Goal: Task Accomplishment & Management: Complete application form

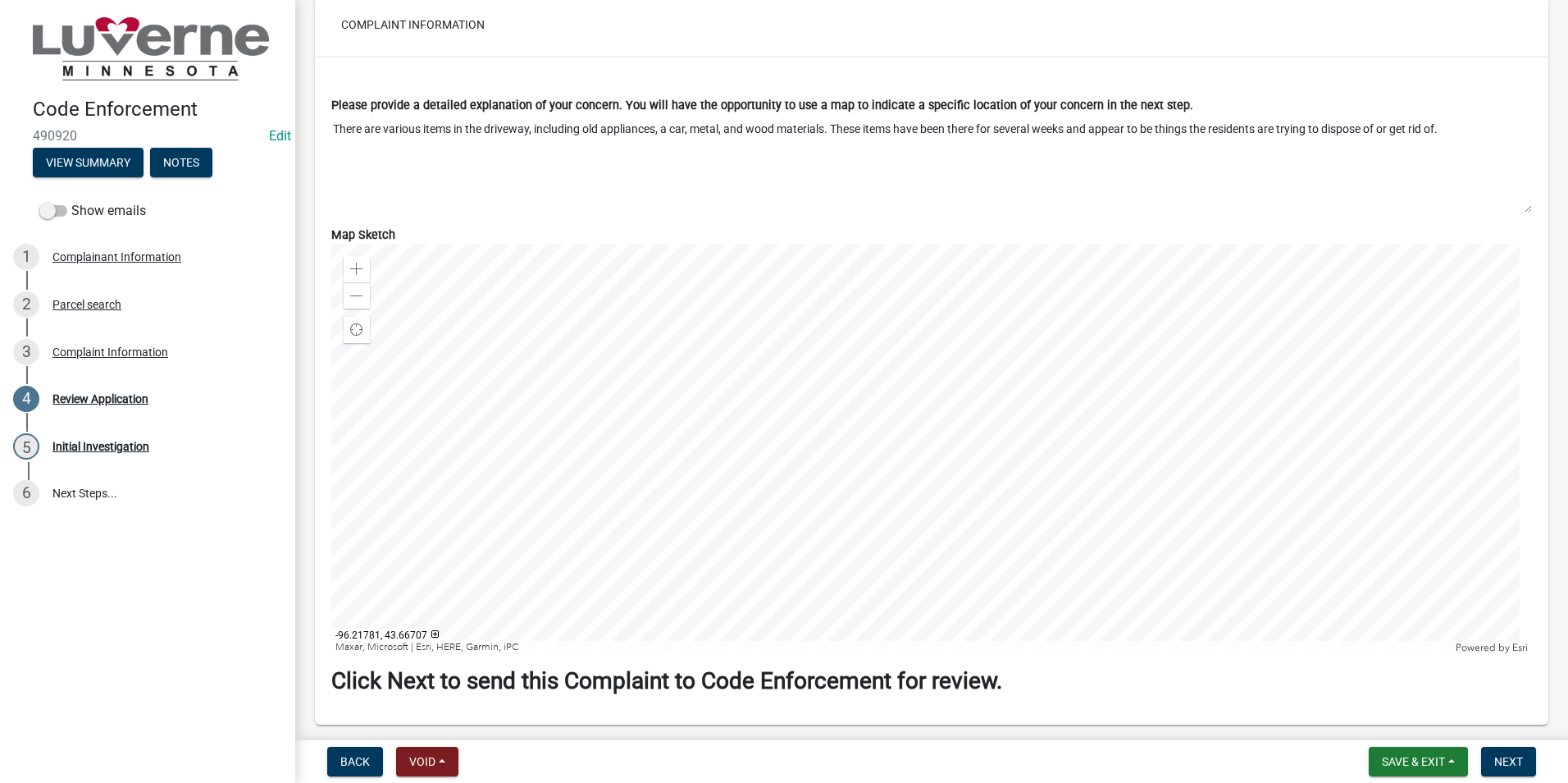
scroll to position [1531, 0]
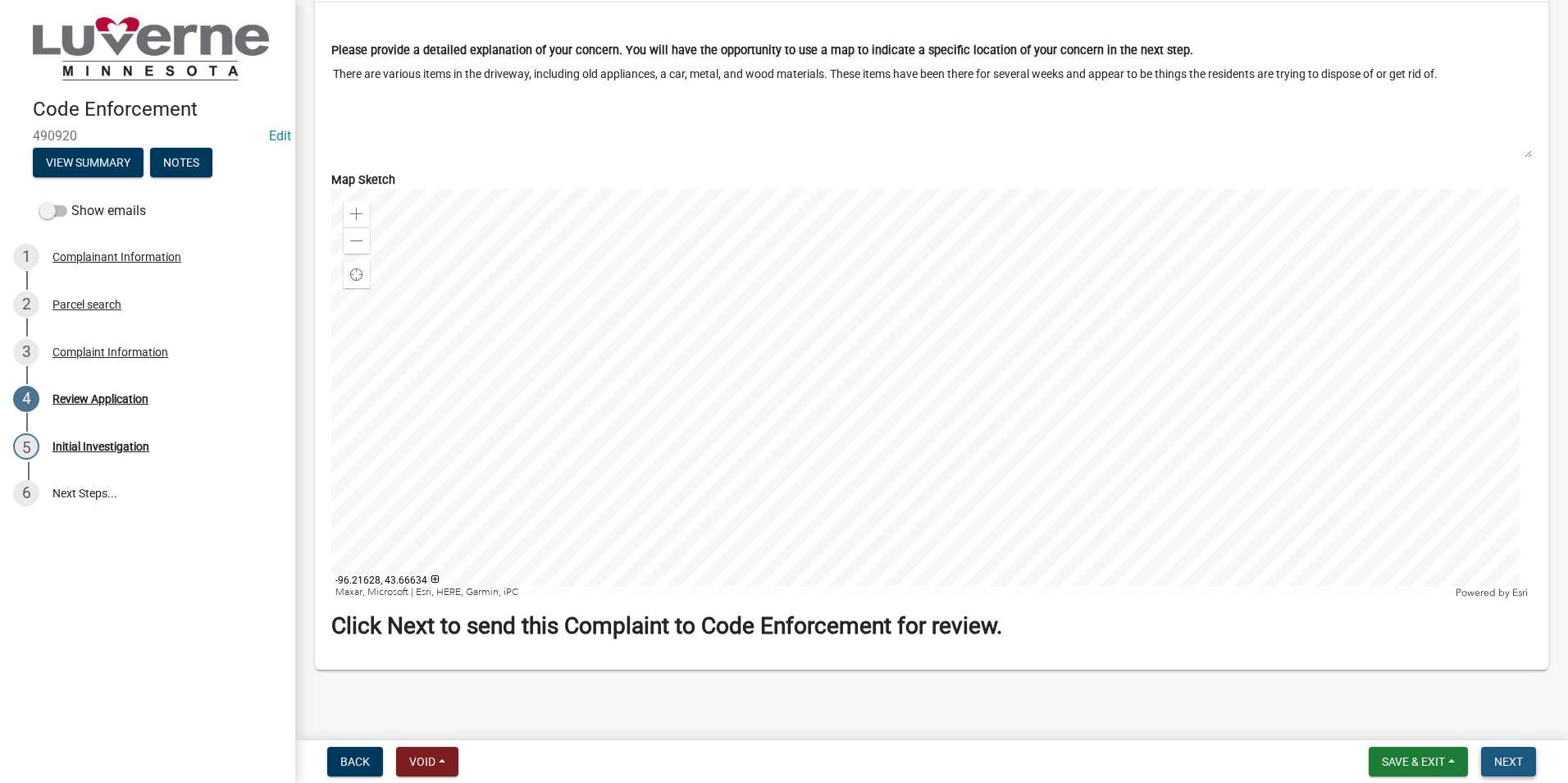
click at [1510, 759] on span "Next" at bounding box center [1508, 762] width 29 height 13
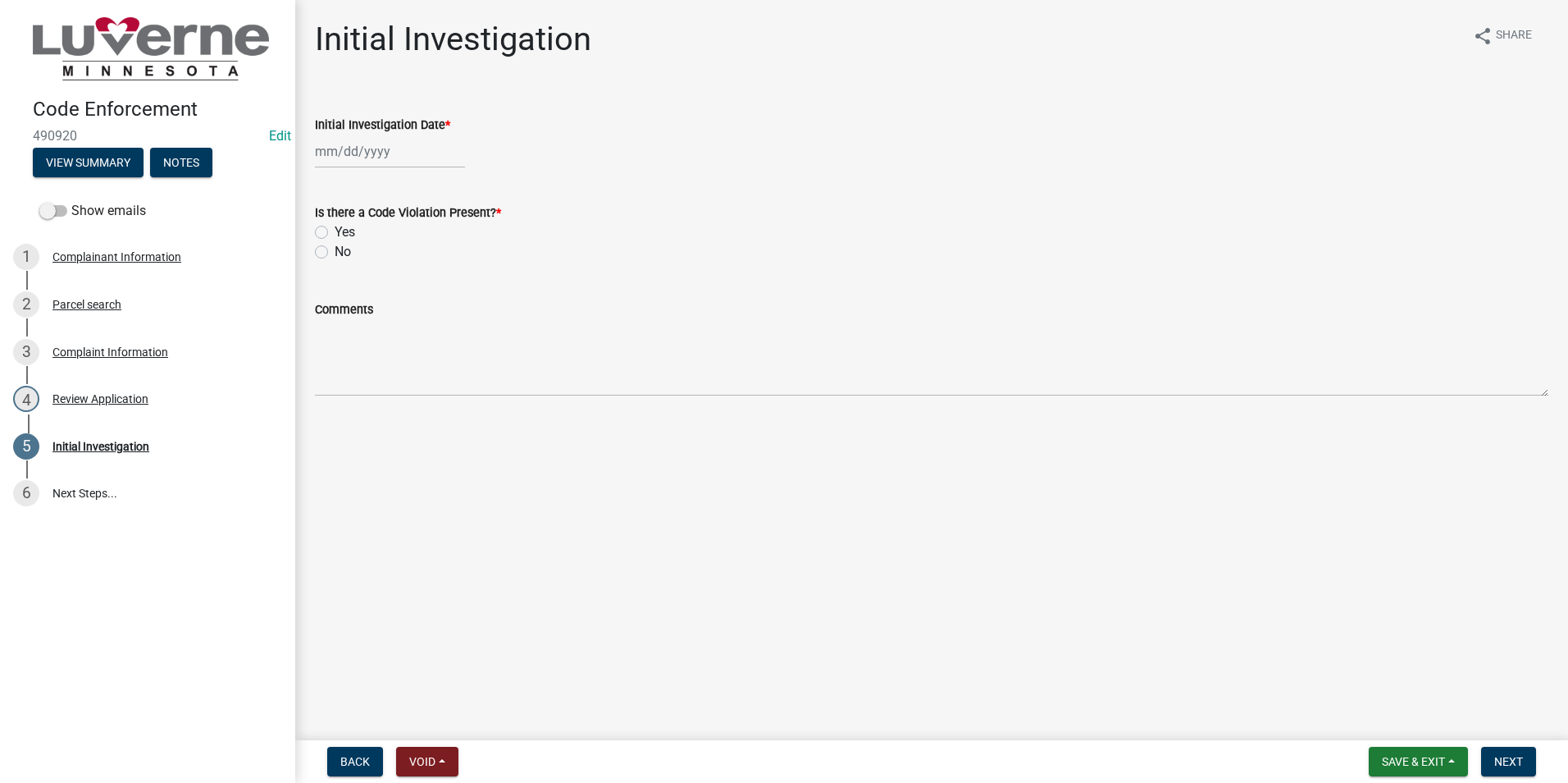
select select "10"
select select "2025"
click at [361, 153] on div "[PERSON_NAME] Feb Mar Apr [PERSON_NAME][DATE] Oct Nov [DATE] 1526 1527 1528 152…" at bounding box center [390, 151] width 150 height 34
click at [434, 259] on div "10" at bounding box center [436, 265] width 26 height 26
type input "[DATE]"
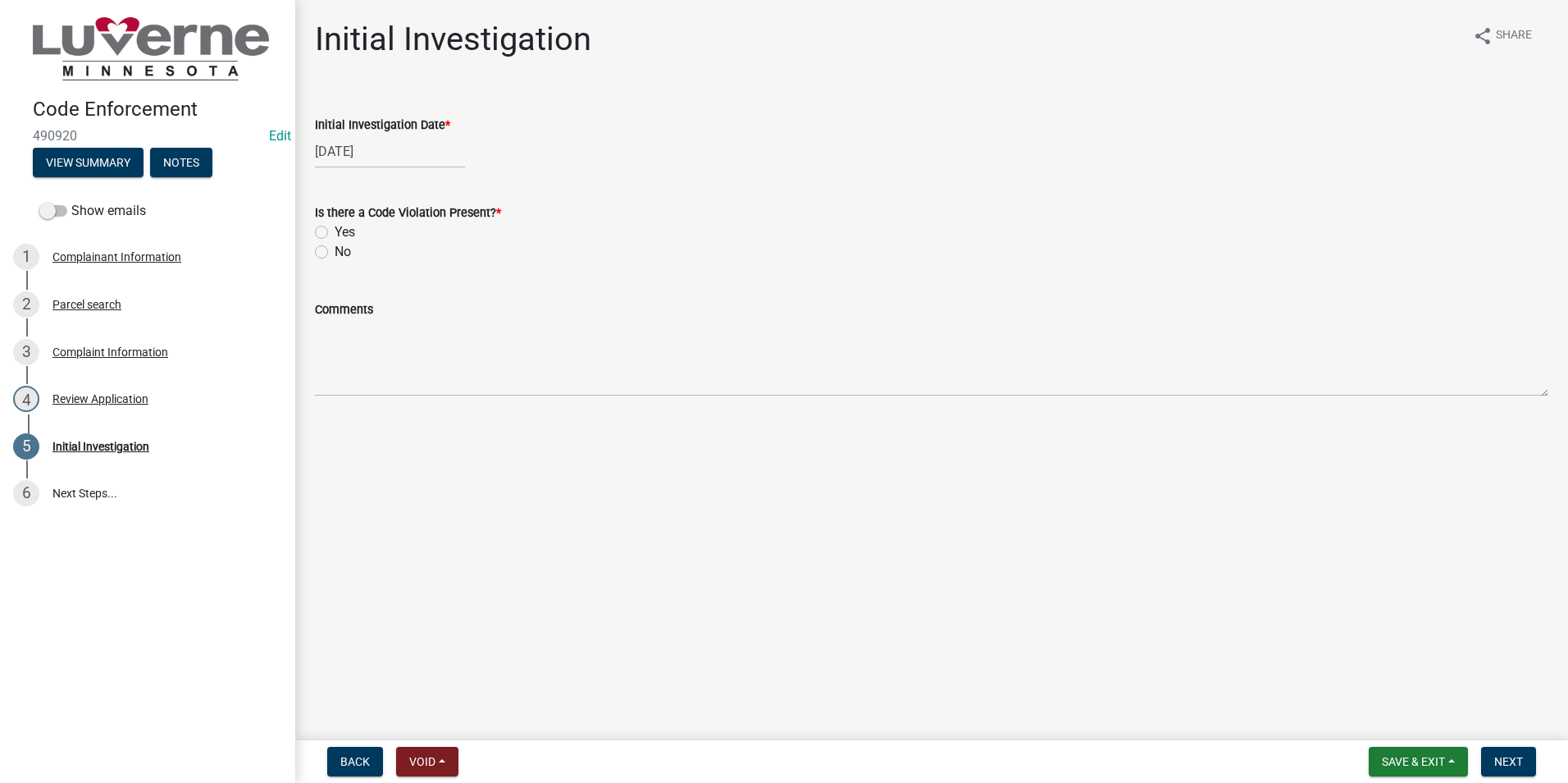
click at [335, 231] on label "Yes" at bounding box center [345, 232] width 21 height 20
click at [335, 231] on input "Yes" at bounding box center [340, 227] width 11 height 11
radio input "true"
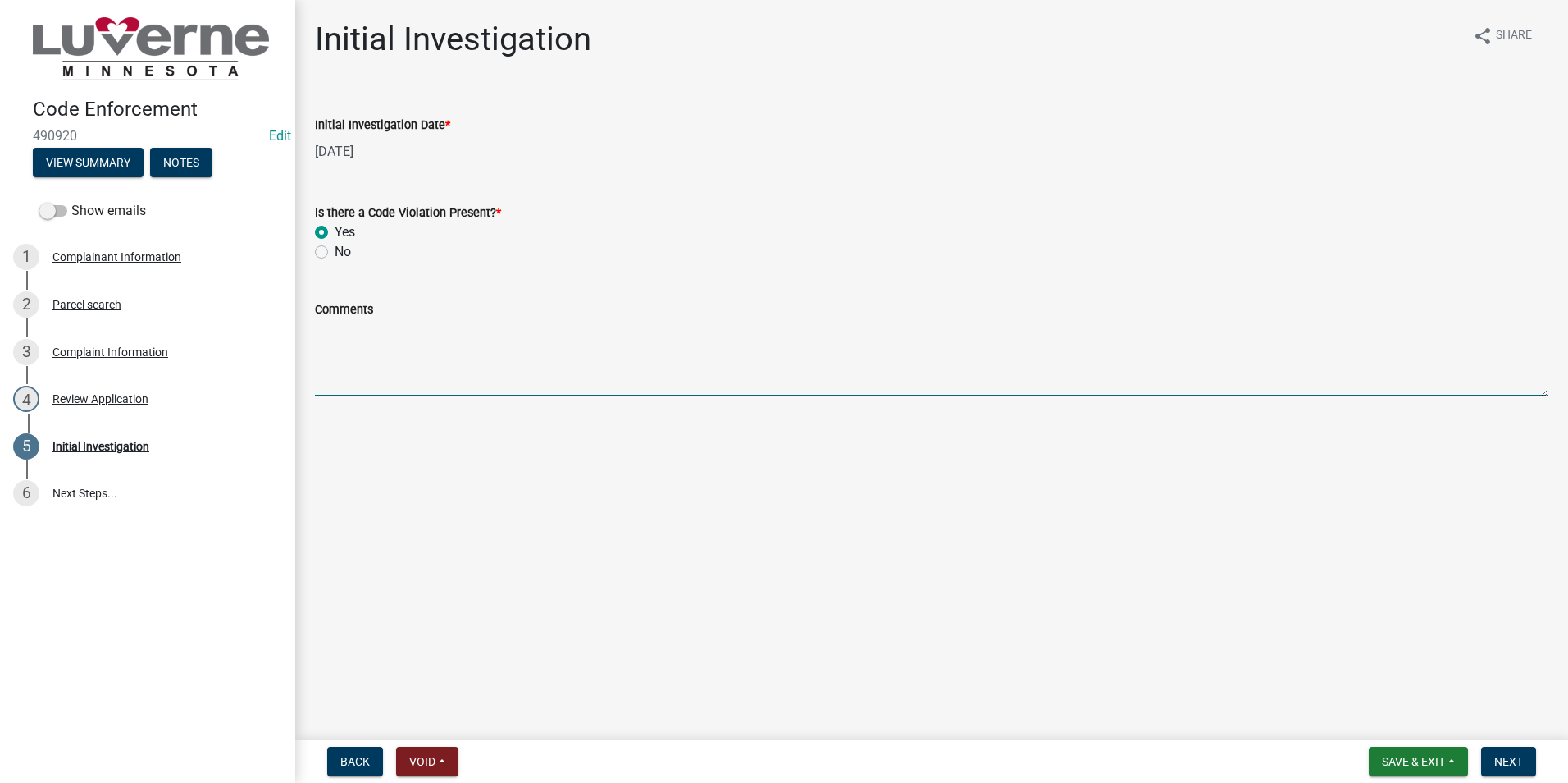
click at [335, 344] on textarea "Comments" at bounding box center [932, 358] width 1234 height 77
click at [595, 327] on textarea "A notice to [PERSON_NAME] nuisance was mailed on 10/102025" at bounding box center [932, 358] width 1234 height 77
type textarea "A notice to [PERSON_NAME] nuisance was mailed on [DATE]"
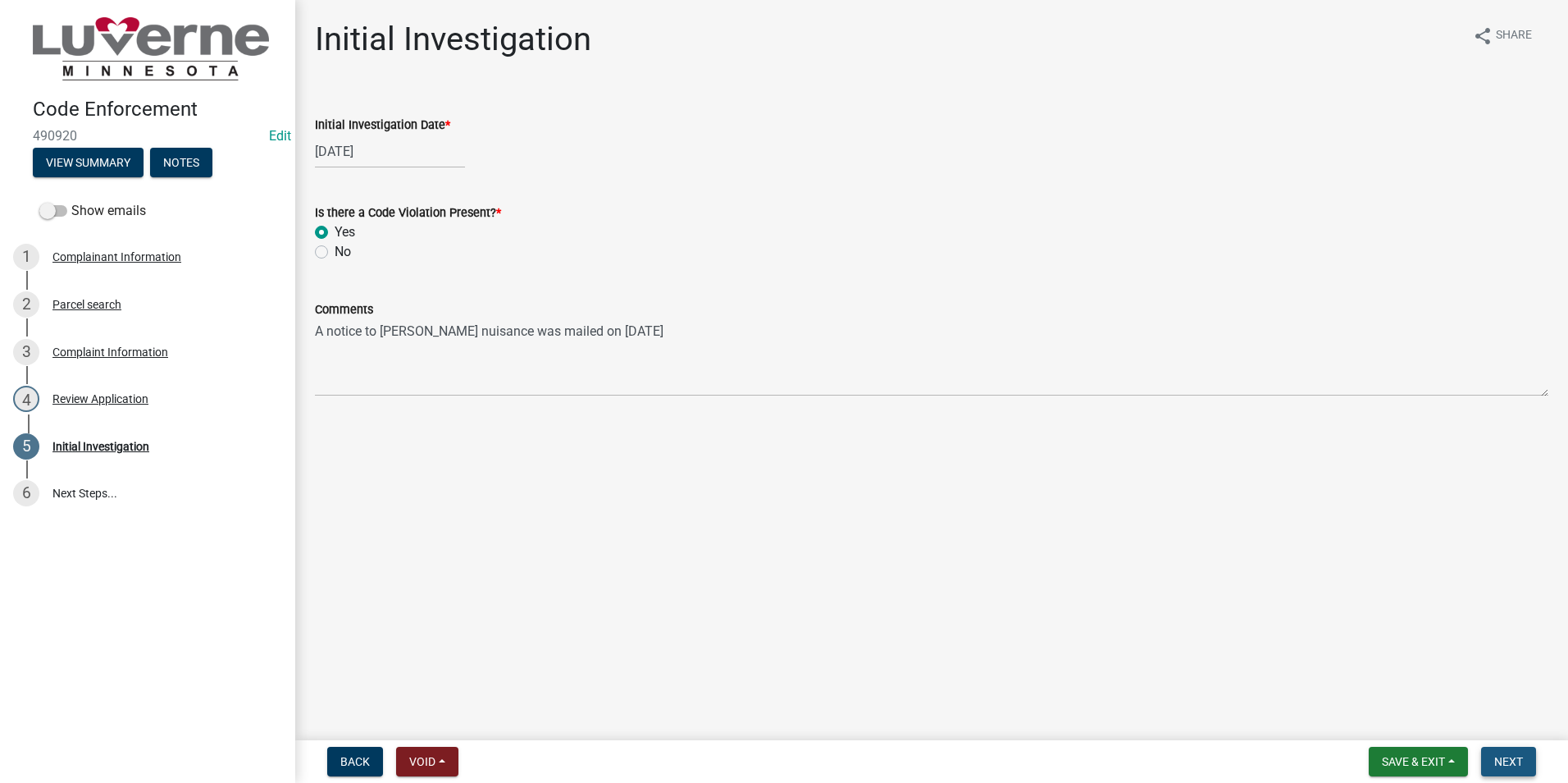
click at [1507, 762] on span "Next" at bounding box center [1508, 762] width 29 height 13
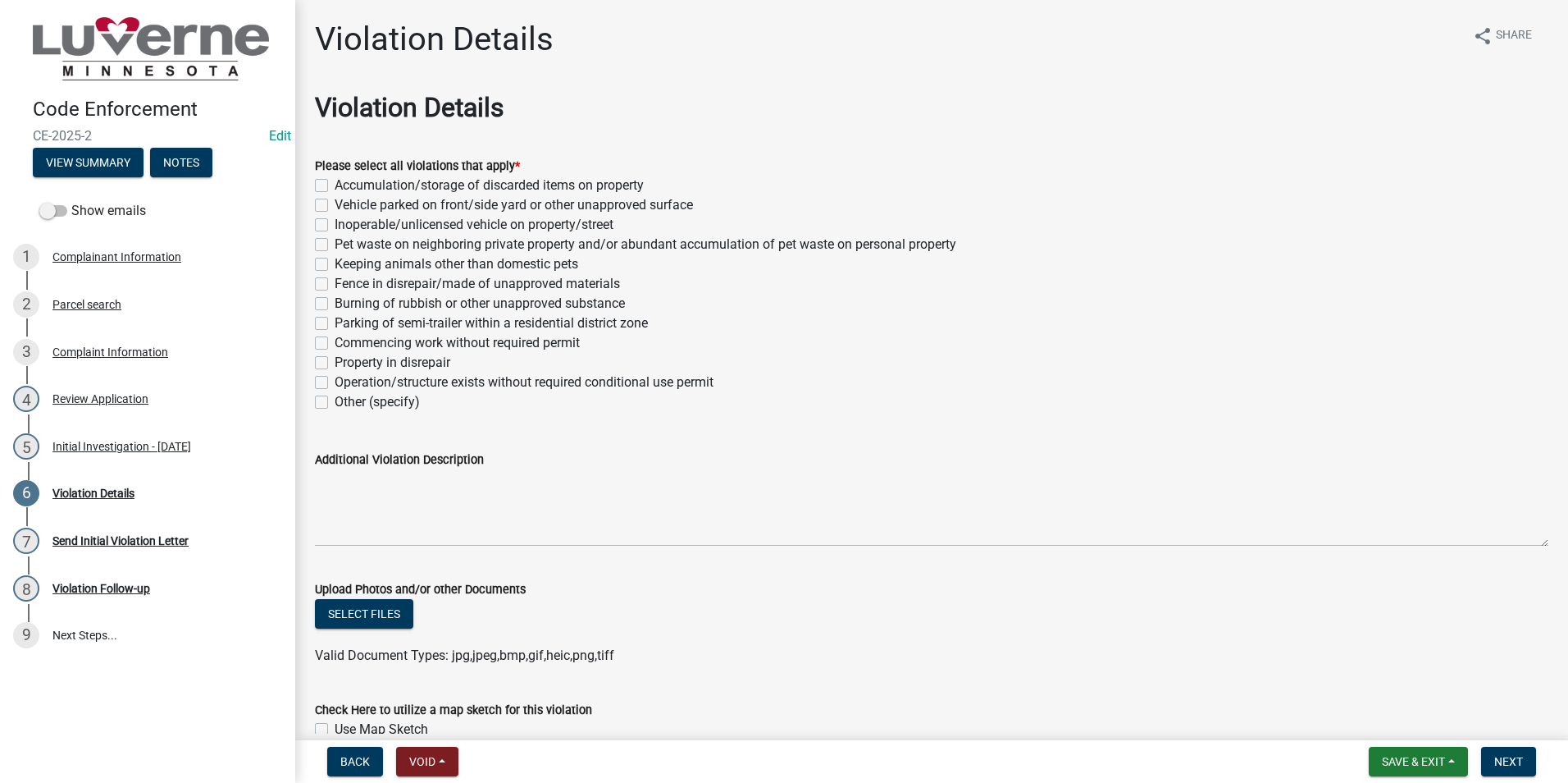
click at [335, 182] on label "Accumulation/storage of discarded items on property" at bounding box center [490, 185] width 309 height 20
click at [335, 182] on input "Accumulation/storage of discarded items on property" at bounding box center [340, 180] width 11 height 11
checkbox input "true"
checkbox input "false"
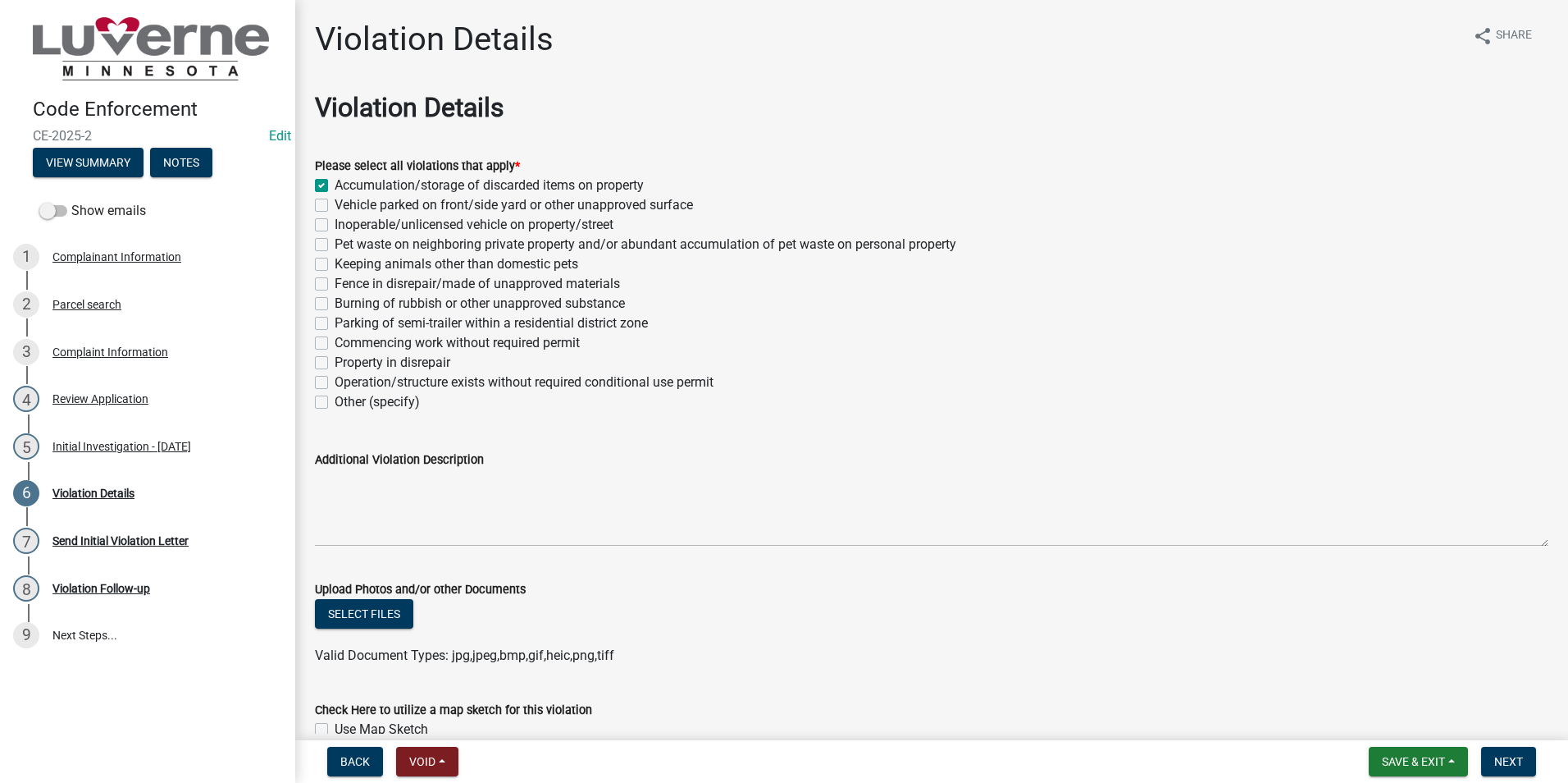
checkbox input "false"
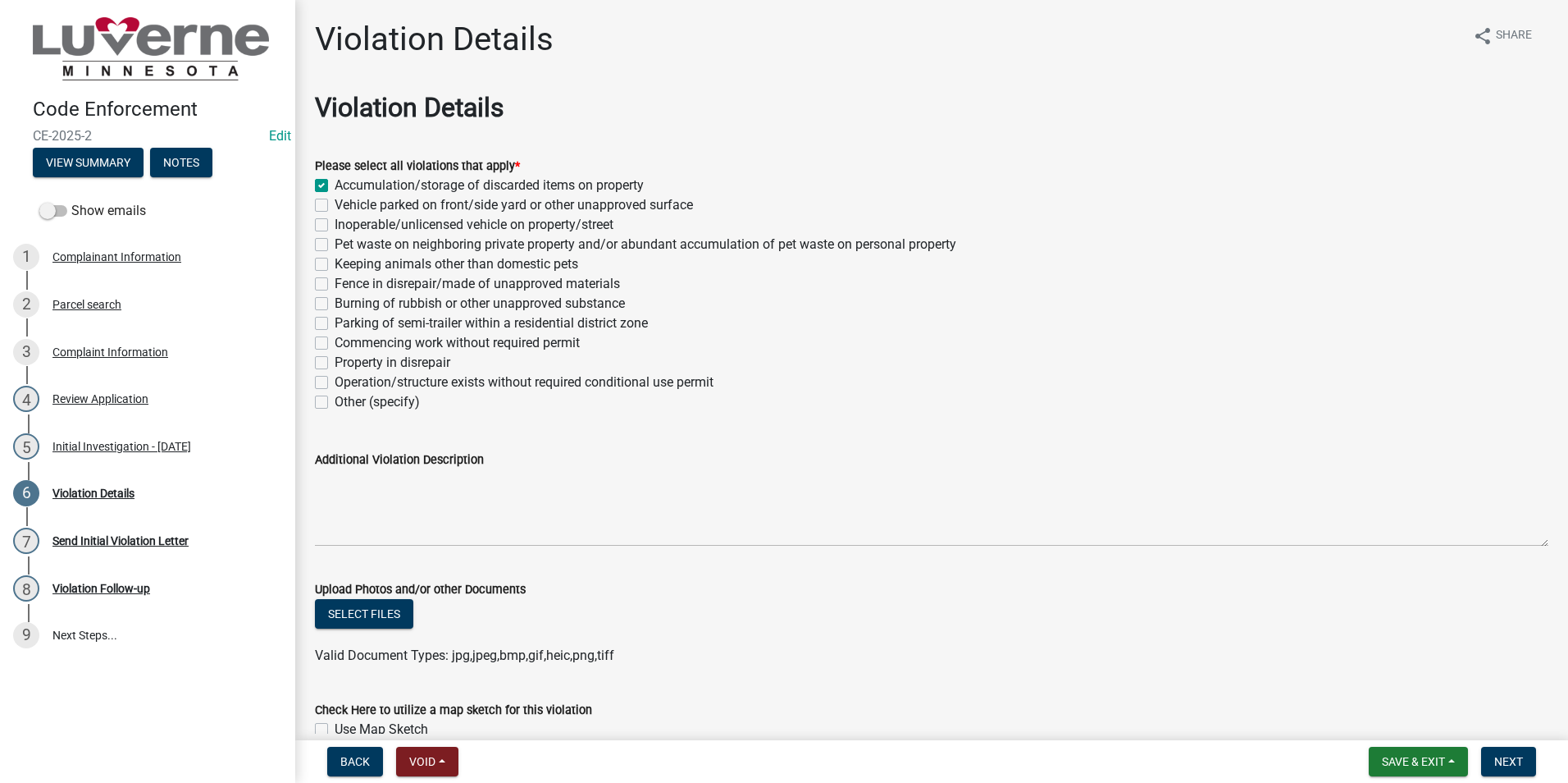
checkbox input "false"
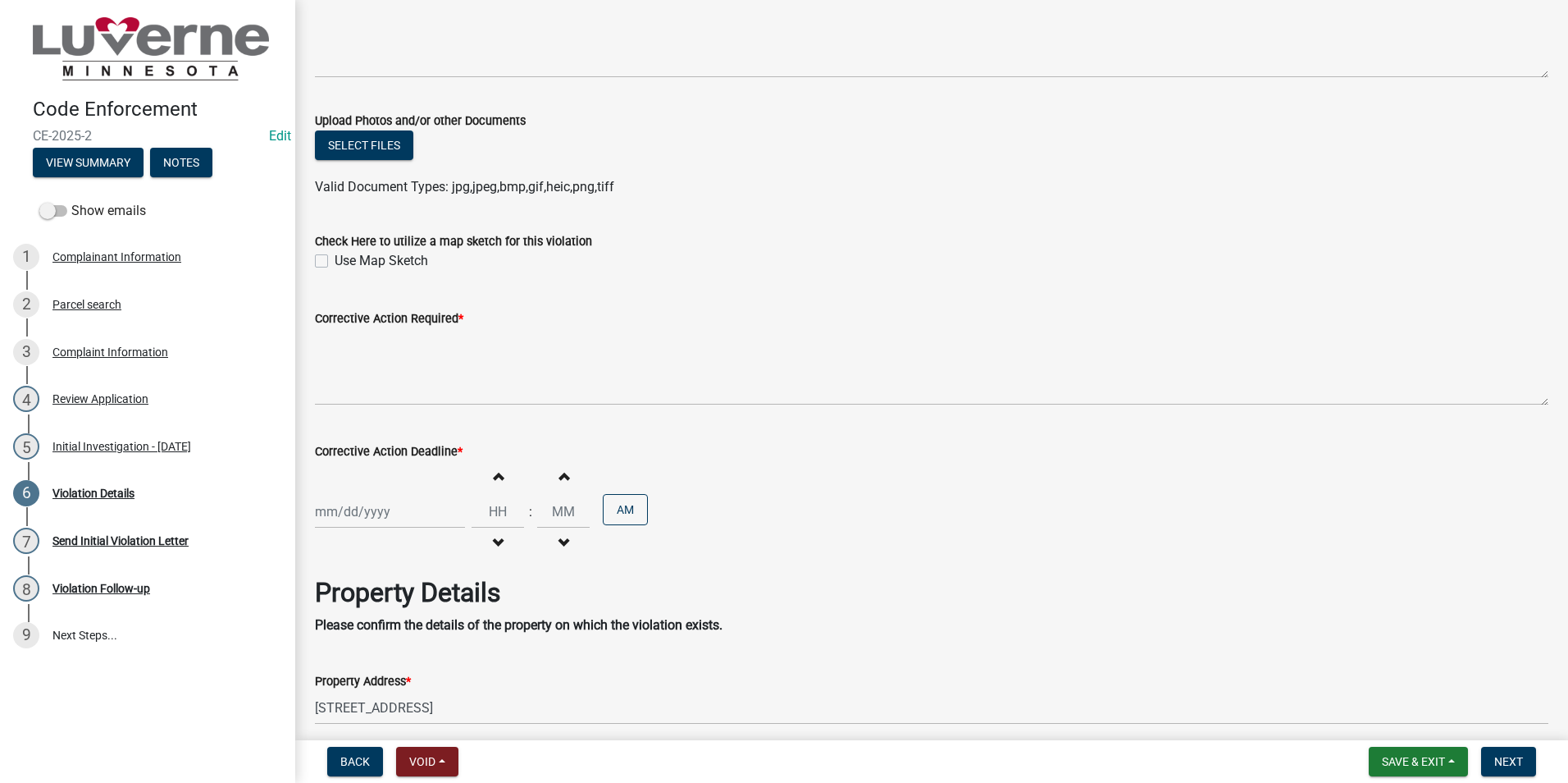
scroll to position [492, 0]
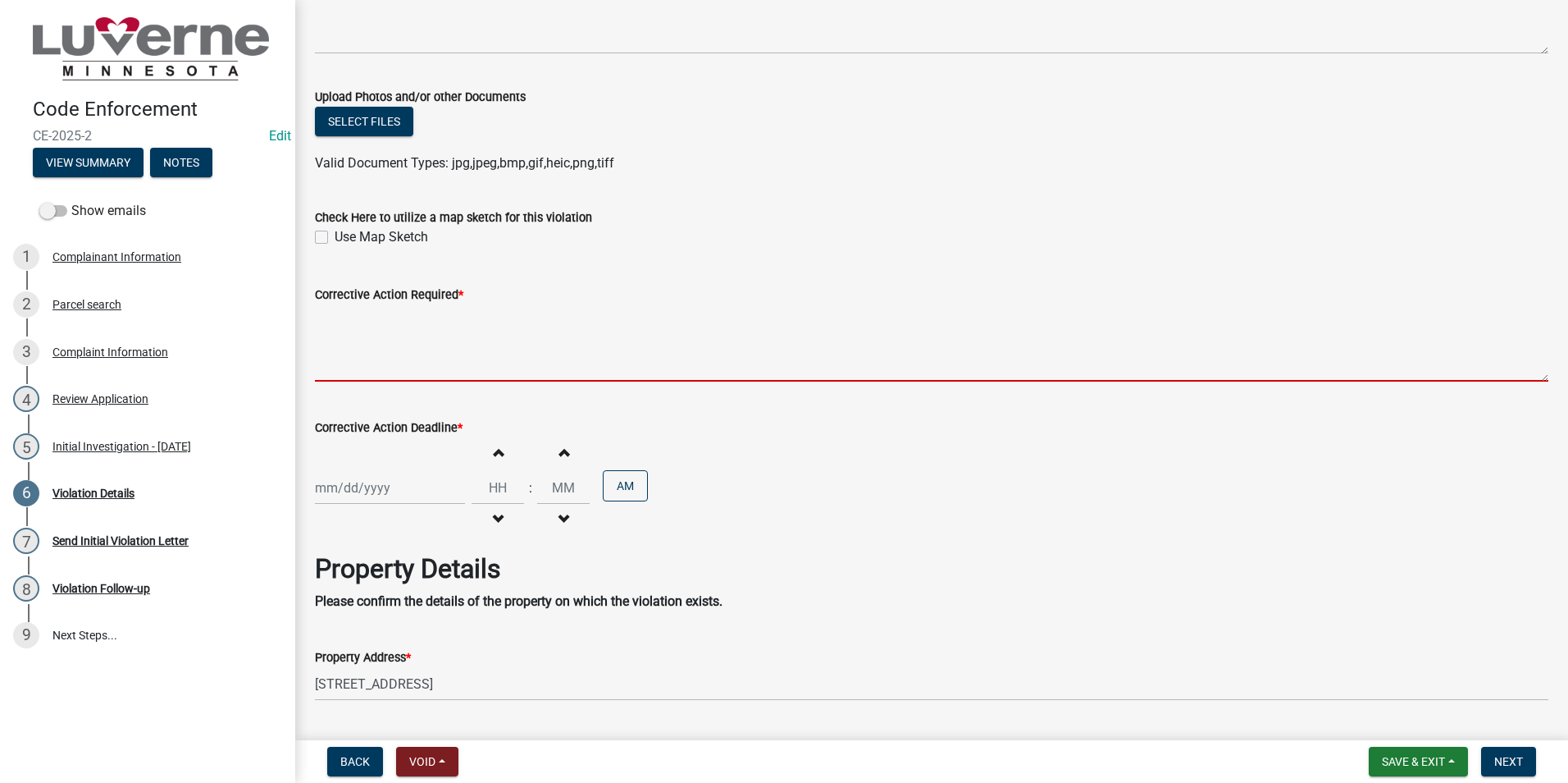
drag, startPoint x: 336, startPoint y: 329, endPoint x: 350, endPoint y: 329, distance: 14.0
click at [336, 329] on textarea "Corrective Action Required *" at bounding box center [932, 343] width 1234 height 77
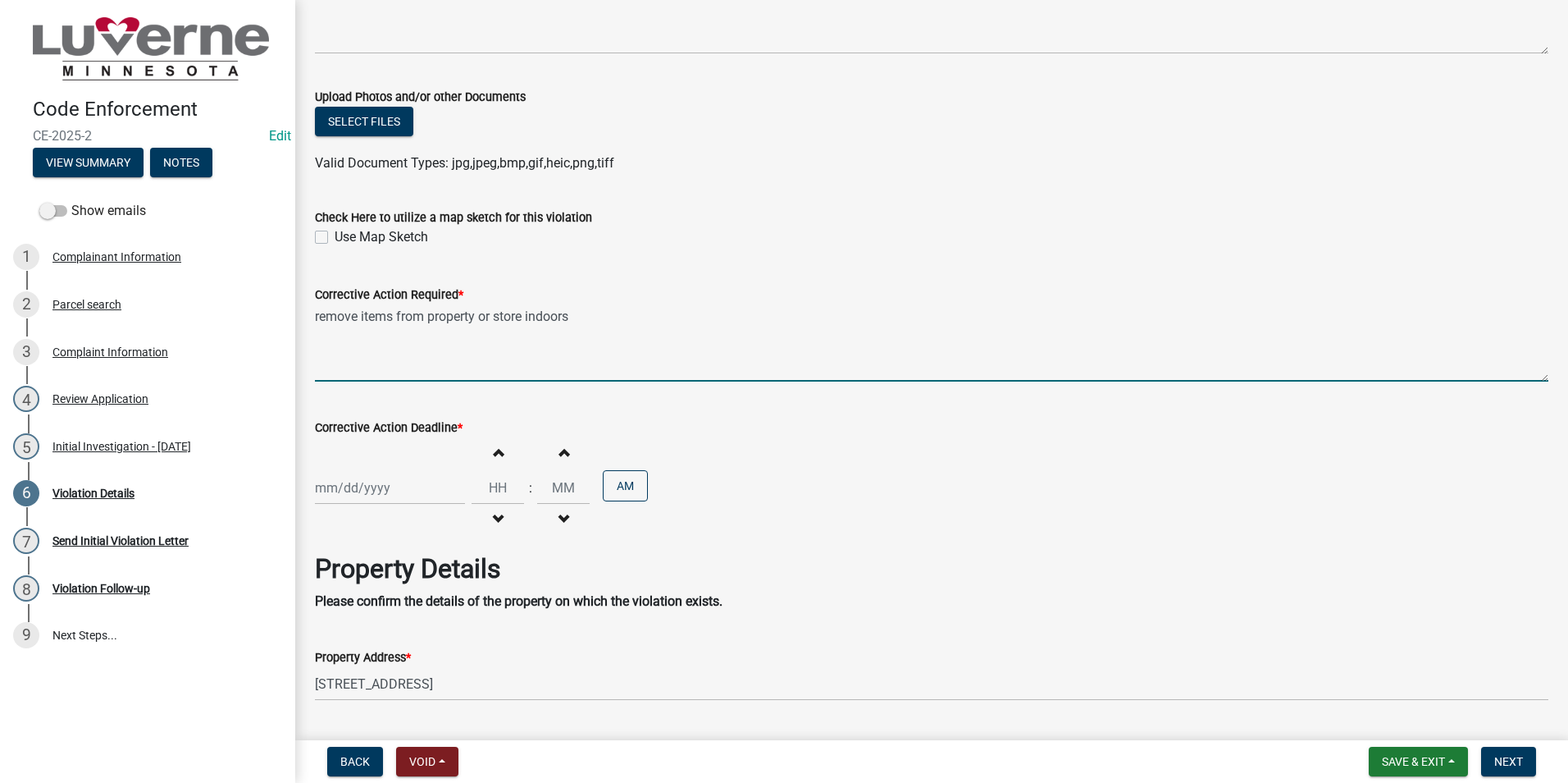
type textarea "remove items from property or store indoors"
select select "10"
select select "2025"
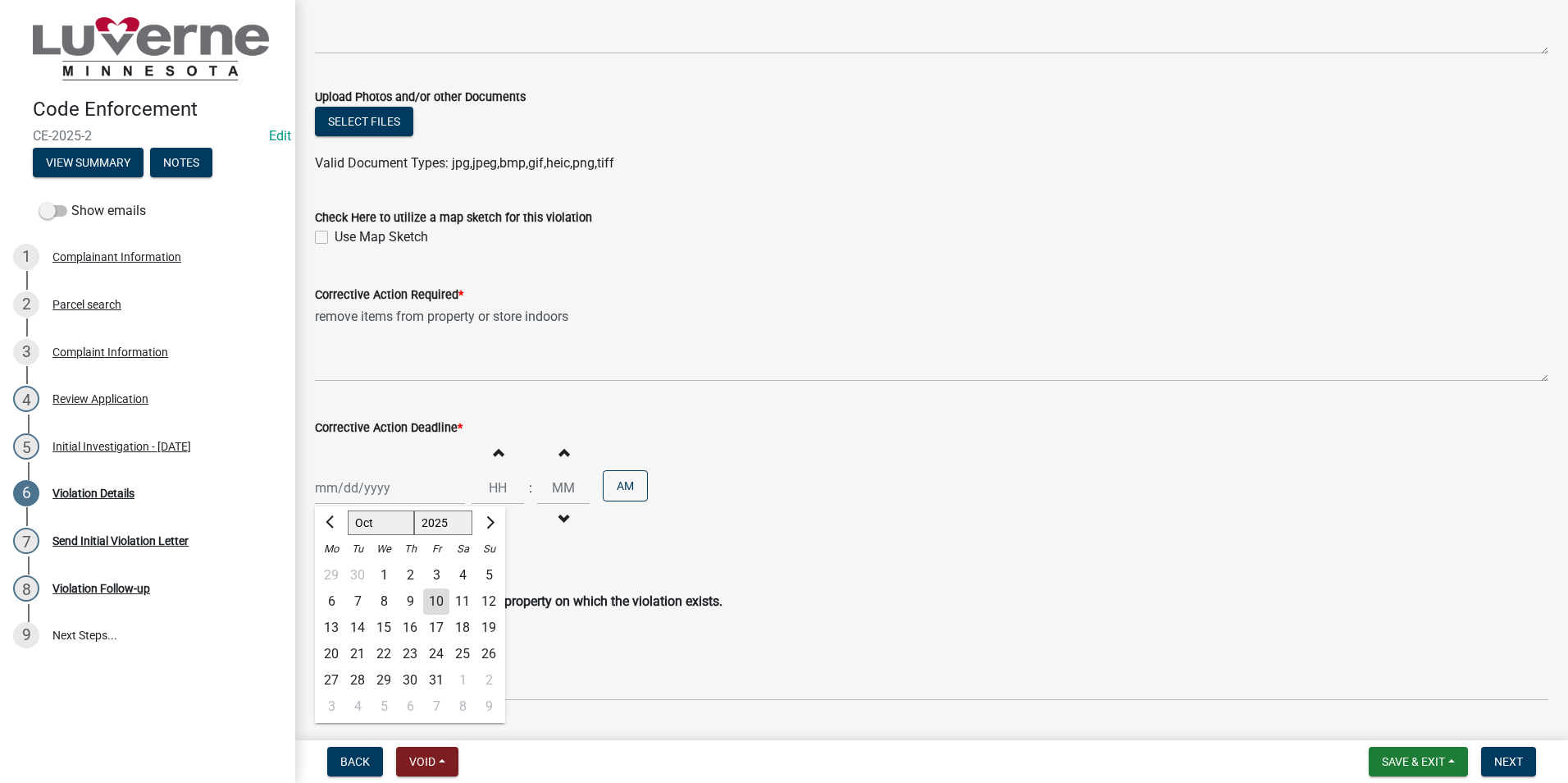
click at [393, 487] on div "[PERSON_NAME] Feb Mar Apr [PERSON_NAME][DATE] Oct Nov [DATE] 1526 1527 1528 152…" at bounding box center [390, 487] width 150 height 34
click at [384, 650] on div "22" at bounding box center [384, 654] width 26 height 26
type input "[DATE]"
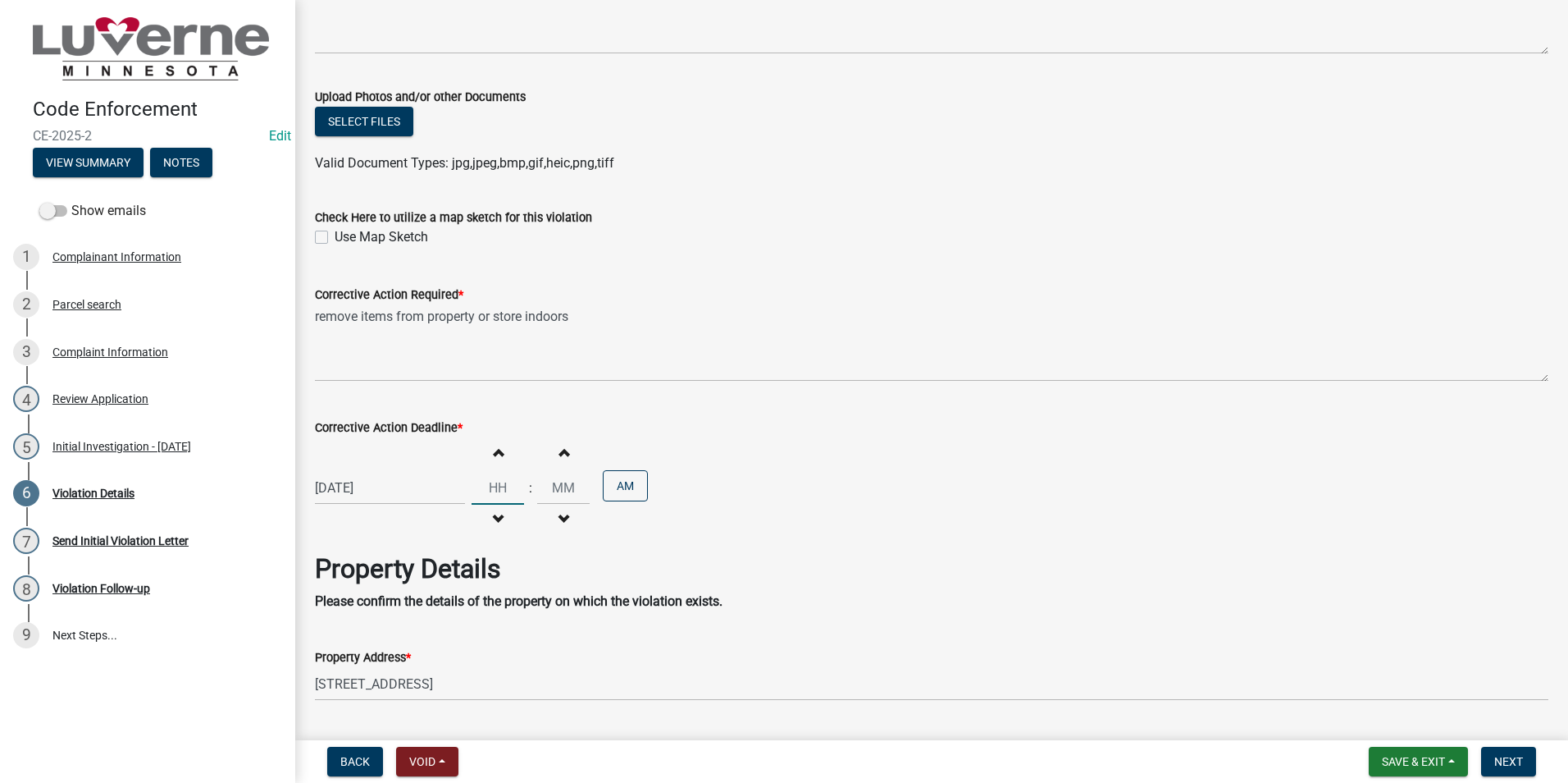
click at [492, 480] on input "Hours" at bounding box center [498, 487] width 53 height 34
type input "05"
type input "00"
click at [564, 489] on input "00" at bounding box center [564, 487] width 53 height 34
click at [620, 482] on button "AM" at bounding box center [625, 486] width 45 height 31
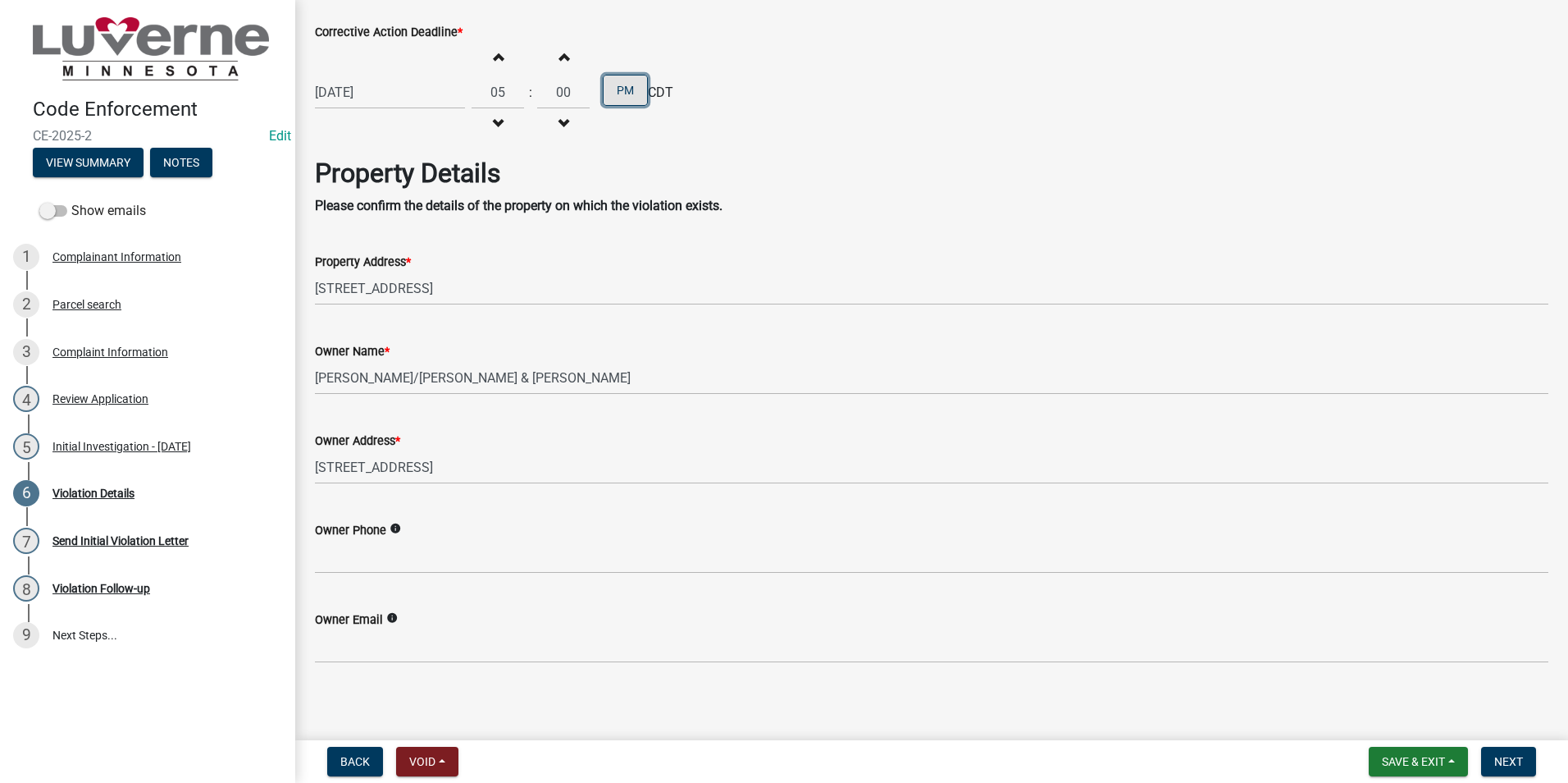
scroll to position [894, 0]
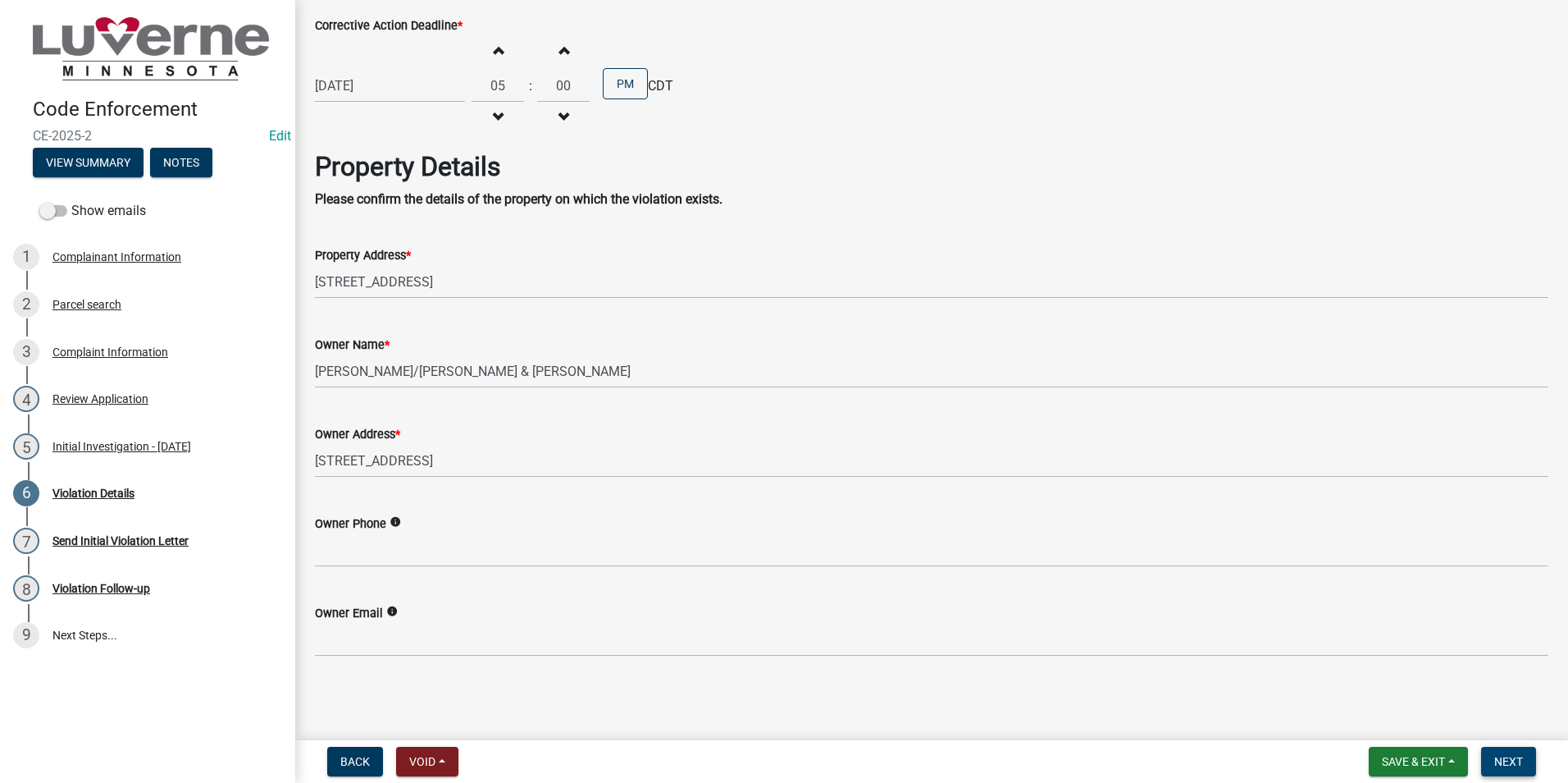
click at [1496, 757] on span "Next" at bounding box center [1508, 762] width 29 height 13
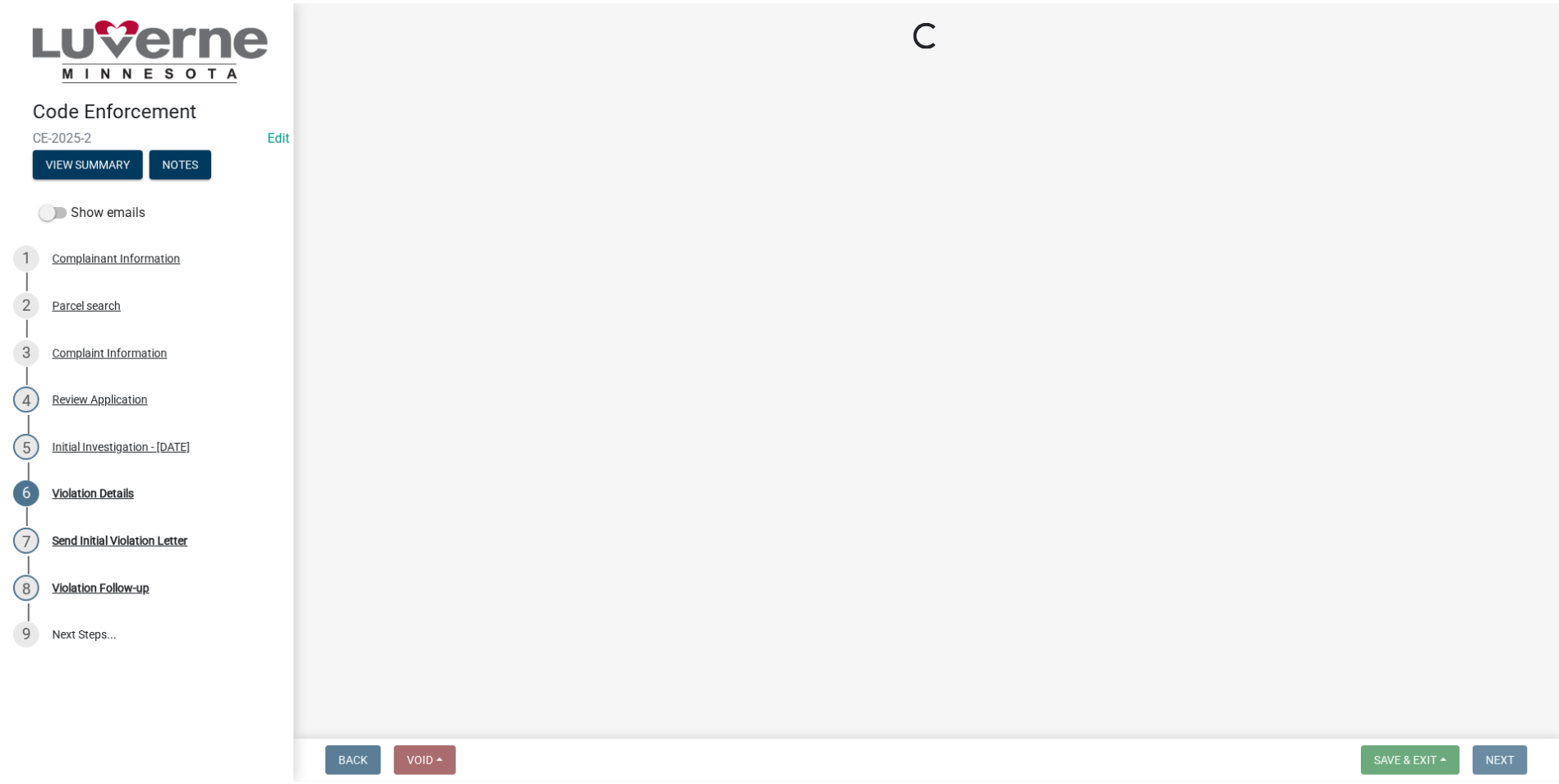
scroll to position [0, 0]
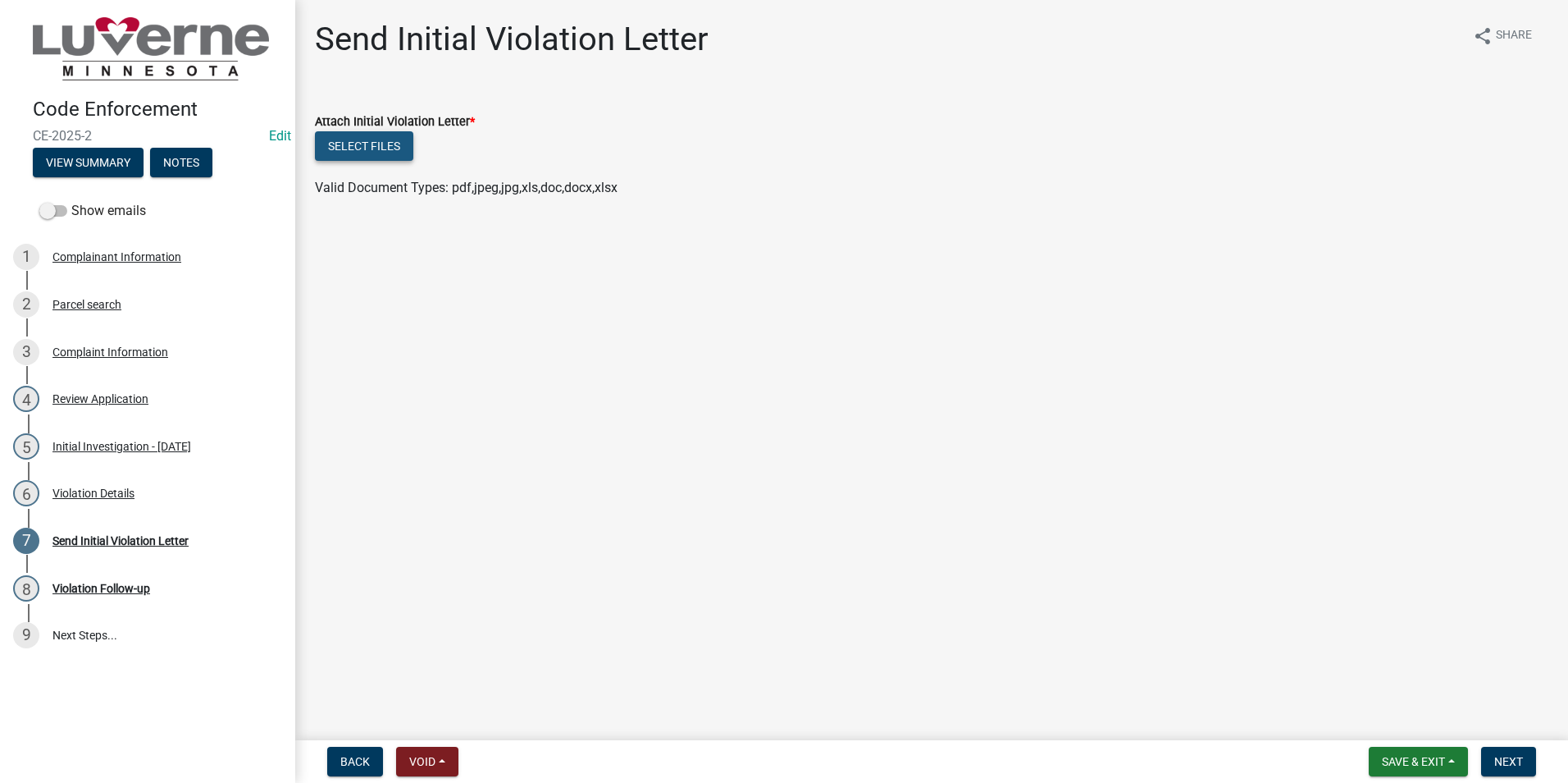
click at [372, 139] on button "Select files" at bounding box center [365, 146] width 99 height 30
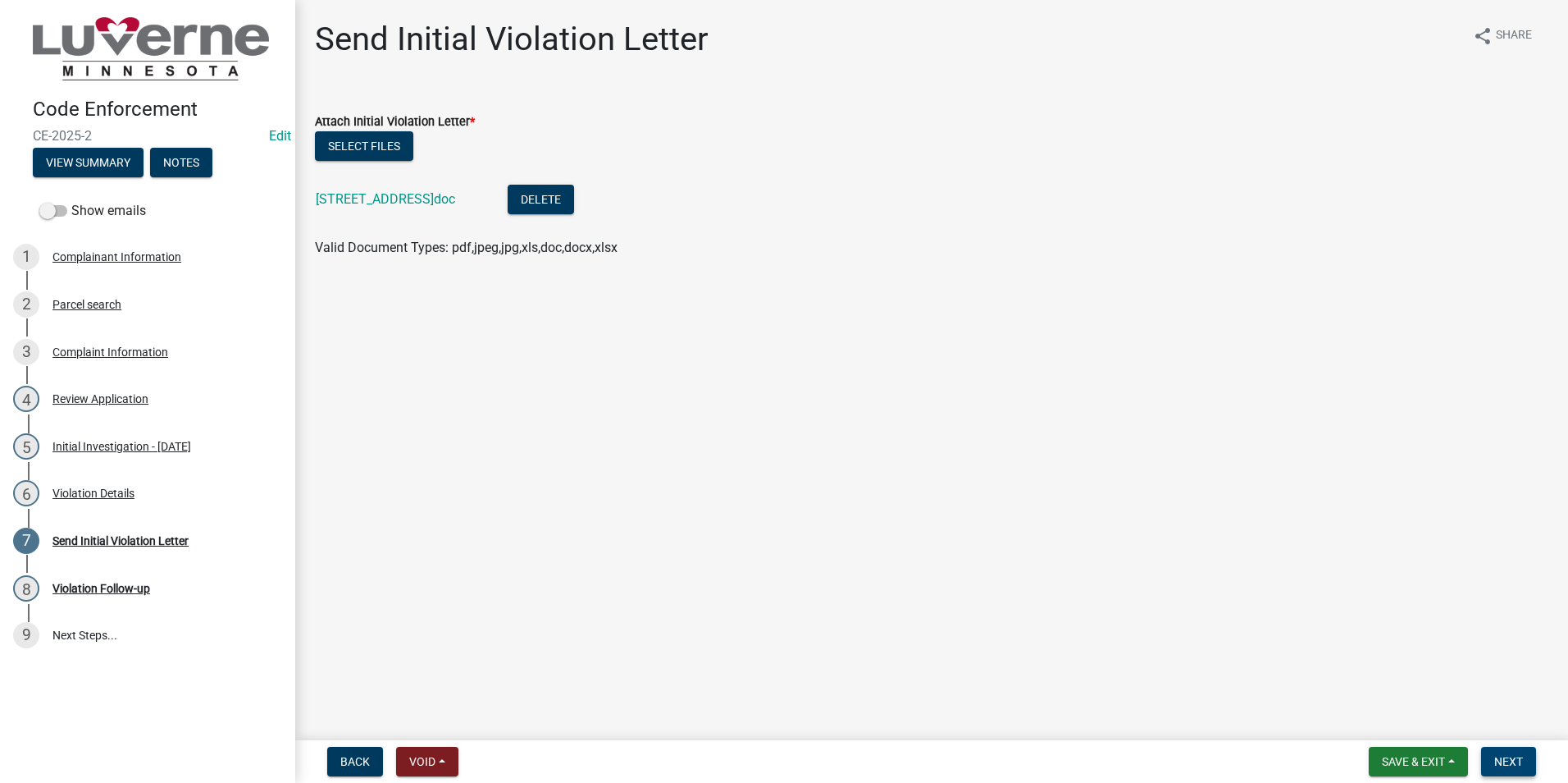
click at [1501, 753] on button "Next" at bounding box center [1509, 762] width 55 height 30
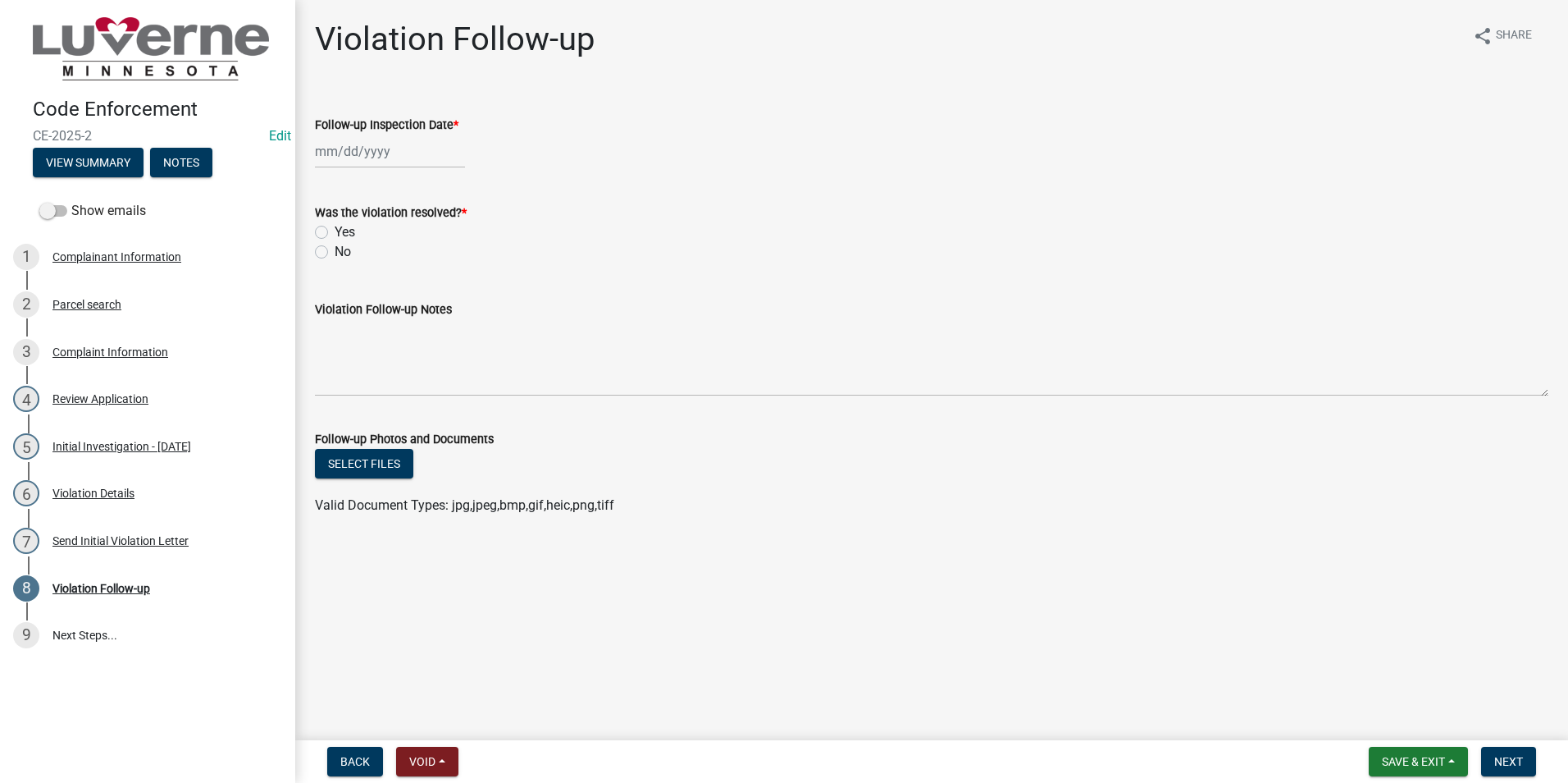
select select "10"
select select "2025"
click at [356, 142] on div "[PERSON_NAME] Feb Mar Apr [PERSON_NAME][DATE] Oct Nov [DATE] 1526 1527 1528 152…" at bounding box center [390, 151] width 150 height 34
click at [408, 315] on div "23" at bounding box center [410, 318] width 26 height 26
type input "[DATE]"
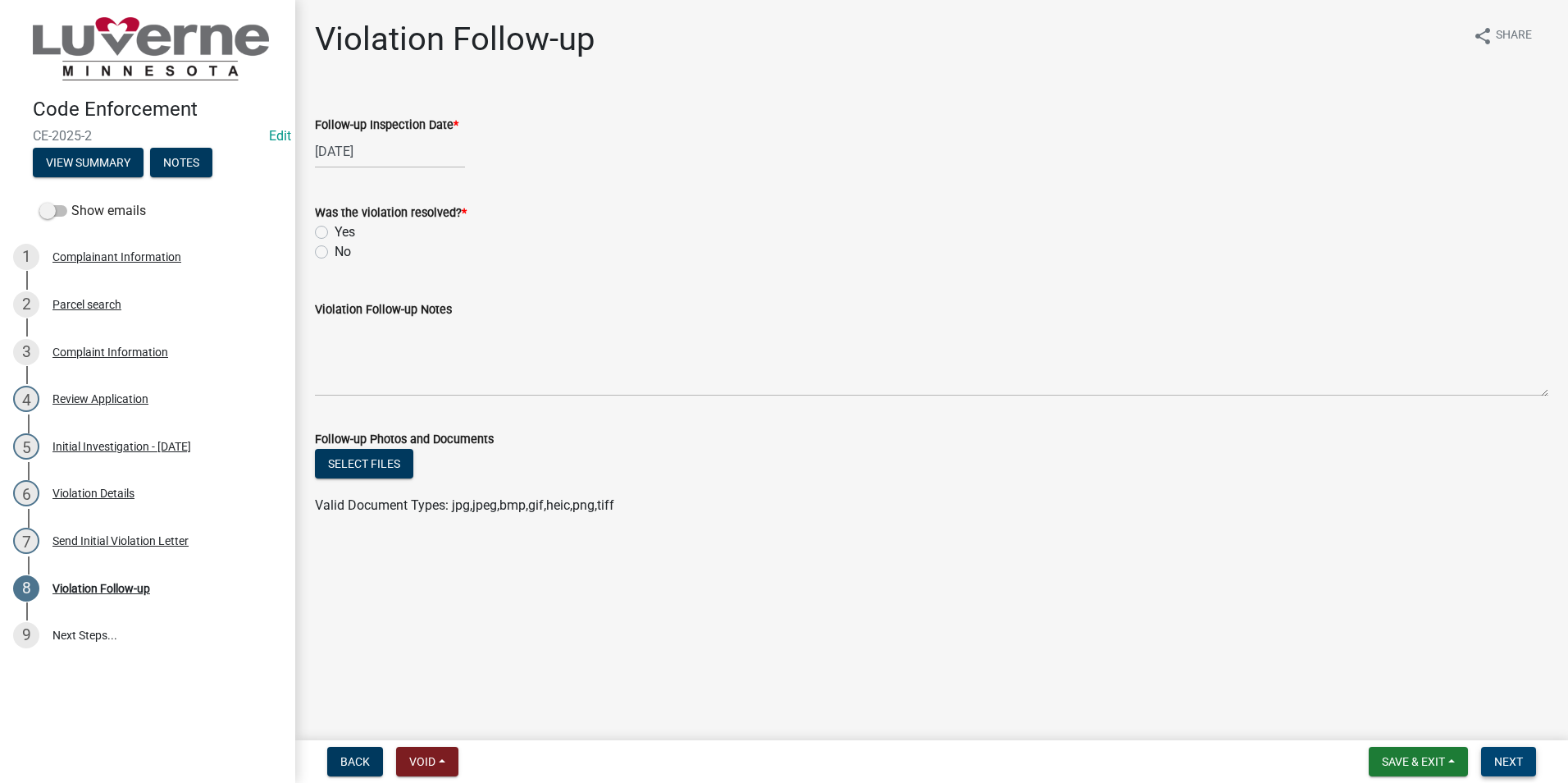
click at [1497, 757] on span "Next" at bounding box center [1508, 762] width 29 height 13
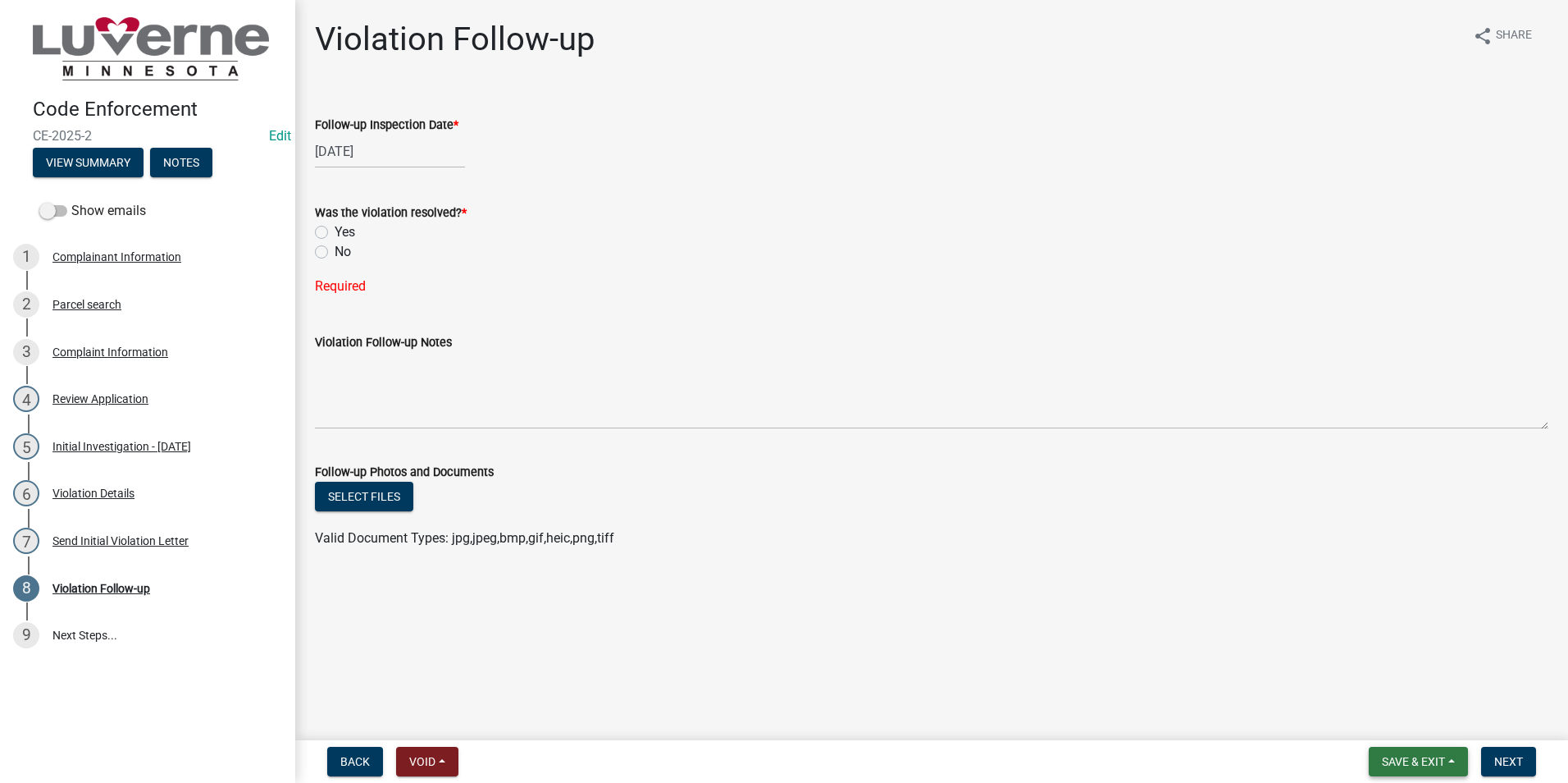
click at [1406, 753] on button "Save & Exit" at bounding box center [1418, 762] width 100 height 30
click at [1375, 712] on button "Save & Exit" at bounding box center [1402, 719] width 131 height 40
